Goal: Navigation & Orientation: Find specific page/section

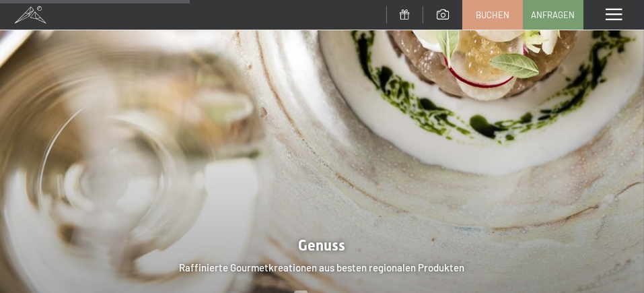
click at [624, 17] on div "Menü" at bounding box center [613, 15] width 61 height 30
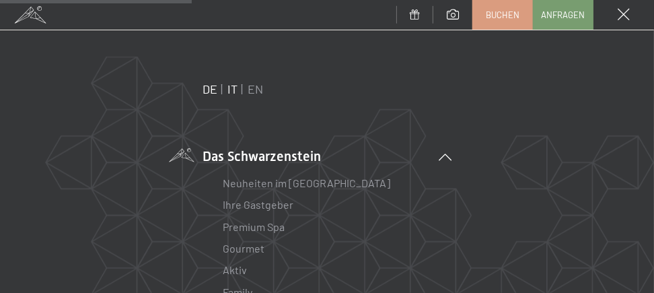
click at [229, 90] on link "IT" at bounding box center [232, 88] width 10 height 15
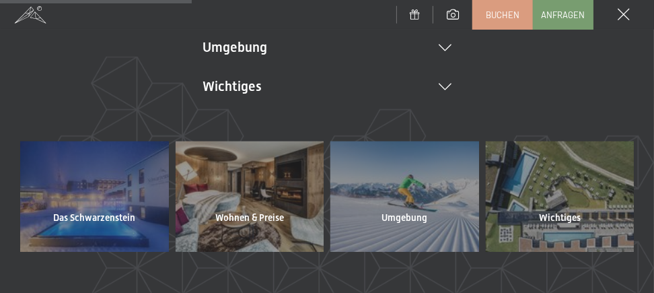
scroll to position [404, 0]
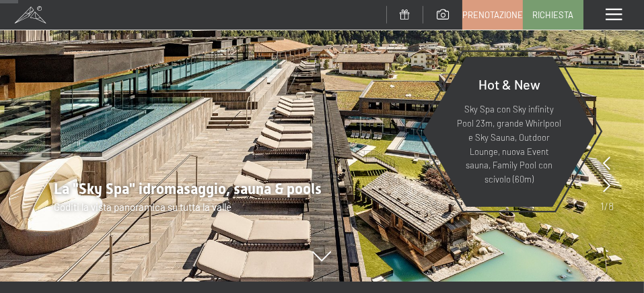
click at [617, 11] on span at bounding box center [613, 15] width 16 height 12
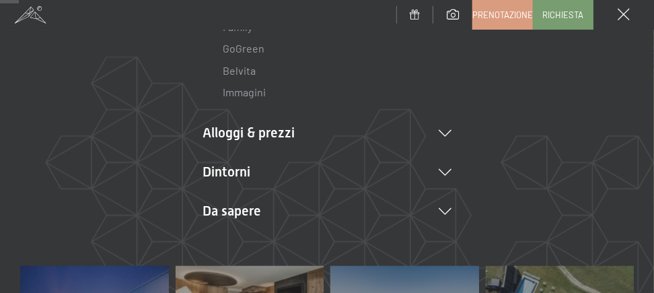
scroll to position [269, 0]
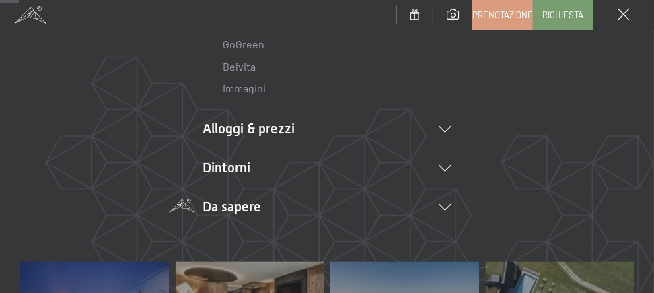
click at [440, 208] on icon at bounding box center [445, 207] width 13 height 7
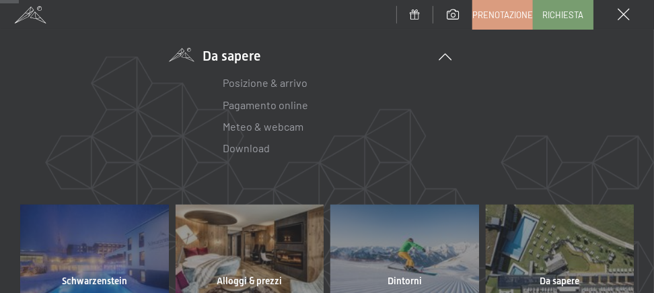
scroll to position [404, 0]
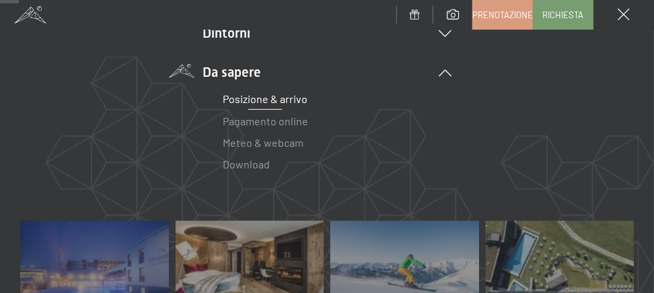
click at [244, 101] on link "Posizione & arrivo" at bounding box center [265, 98] width 85 height 13
